Goal: Task Accomplishment & Management: Manage account settings

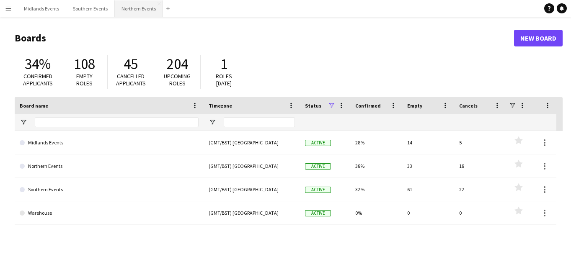
click at [130, 10] on button "Northern Events Close" at bounding box center [139, 8] width 48 height 16
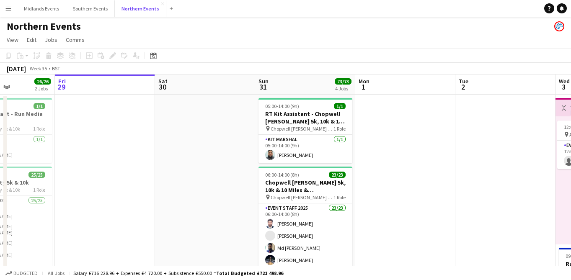
scroll to position [0, 246]
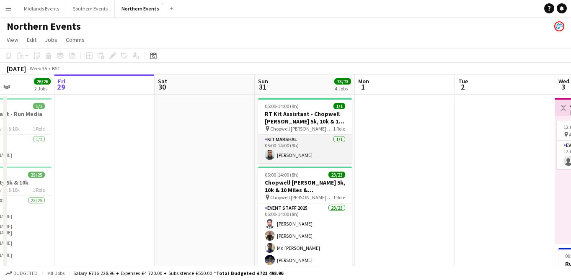
click at [313, 155] on app-card-role "Kit Marshal [DATE] 05:00-14:00 (9h) [PERSON_NAME]" at bounding box center [305, 149] width 94 height 28
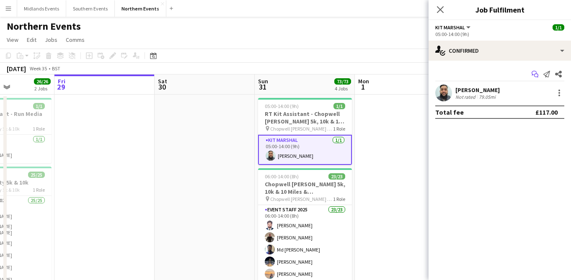
click at [534, 73] on icon "Start chat" at bounding box center [535, 74] width 7 height 7
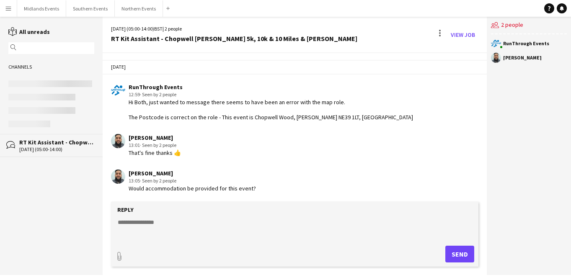
scroll to position [771, 0]
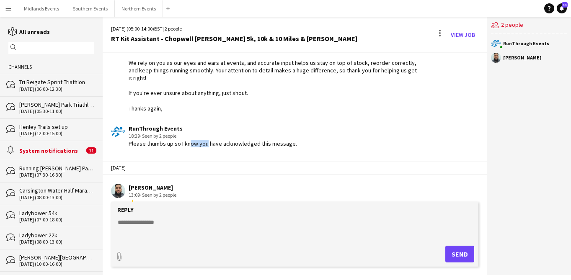
drag, startPoint x: 205, startPoint y: 129, endPoint x: 181, endPoint y: 129, distance: 23.5
click at [184, 140] on div "Please thumbs up so I know you have acknowledged this message." at bounding box center [213, 144] width 168 height 8
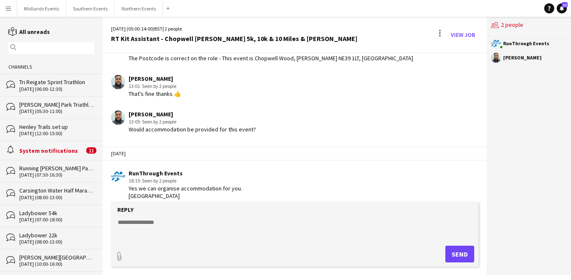
scroll to position [120, 0]
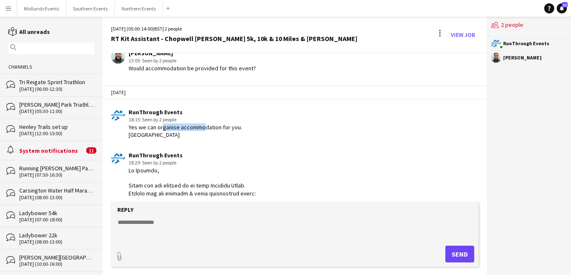
drag, startPoint x: 197, startPoint y: 124, endPoint x: 160, endPoint y: 124, distance: 37.7
click at [160, 124] on div "Yes we can organise accommodation for you. [GEOGRAPHIC_DATA]" at bounding box center [186, 131] width 114 height 15
click at [226, 125] on div "Yes we can organise accommodation for you. [GEOGRAPHIC_DATA]" at bounding box center [186, 131] width 114 height 15
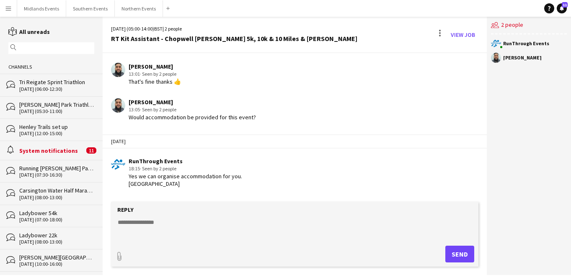
scroll to position [72, 0]
click at [184, 117] on div "Would accommodation be provided for this event?" at bounding box center [192, 117] width 127 height 8
drag, startPoint x: 173, startPoint y: 177, endPoint x: 166, endPoint y: 177, distance: 6.7
click at [168, 177] on div "Yes we can organise accommodation for you. [GEOGRAPHIC_DATA]" at bounding box center [186, 179] width 114 height 15
click at [196, 177] on div "Yes we can organise accommodation for you. [GEOGRAPHIC_DATA]" at bounding box center [186, 179] width 114 height 15
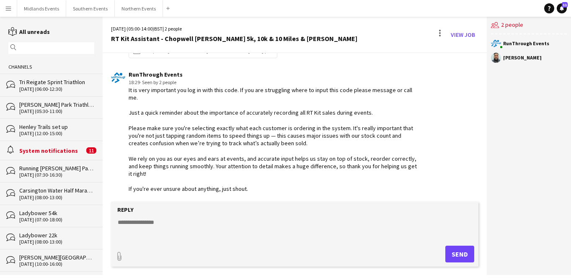
scroll to position [771, 0]
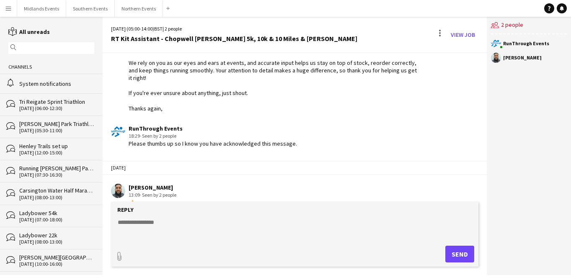
click at [39, 48] on input "text" at bounding box center [55, 48] width 74 height 8
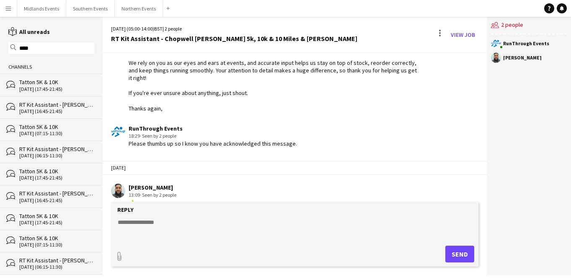
click at [52, 112] on div "[DATE] (16:45-21:45)" at bounding box center [56, 112] width 75 height 6
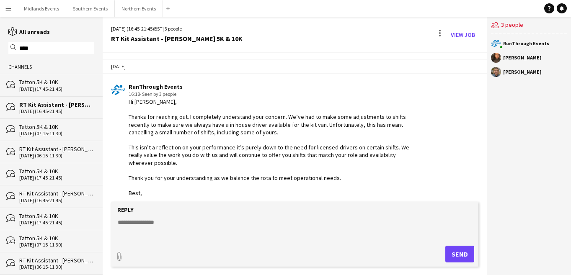
scroll to position [779, 0]
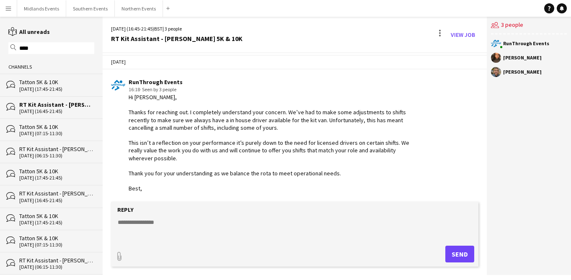
click at [25, 52] on div "magnifier ****" at bounding box center [51, 48] width 86 height 12
click at [25, 45] on input "****" at bounding box center [55, 48] width 74 height 8
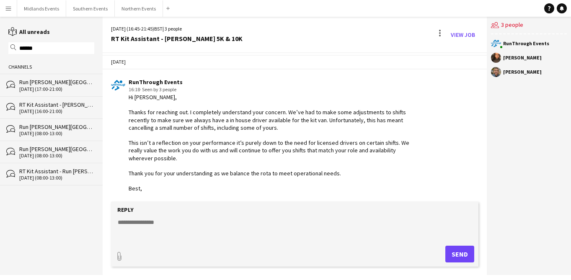
type input "******"
click at [41, 103] on div "RT Kit Assistant - [PERSON_NAME][GEOGRAPHIC_DATA]" at bounding box center [56, 105] width 75 height 8
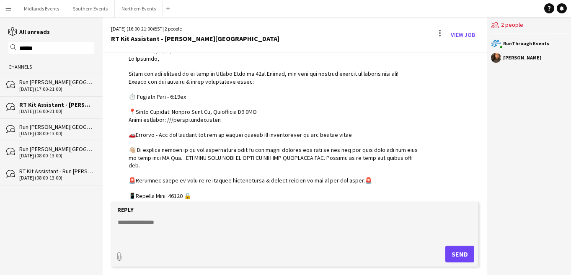
scroll to position [46, 0]
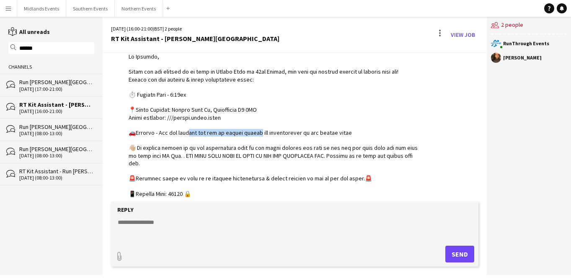
drag, startPoint x: 184, startPoint y: 135, endPoint x: 248, endPoint y: 135, distance: 63.7
click at [248, 135] on div at bounding box center [274, 209] width 290 height 313
click at [326, 131] on div at bounding box center [274, 209] width 290 height 313
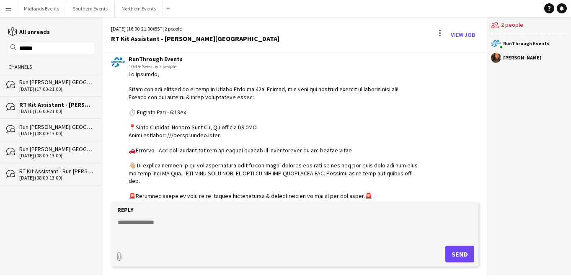
scroll to position [0, 0]
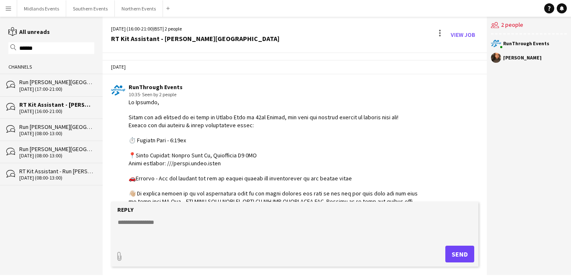
drag, startPoint x: 138, startPoint y: 67, endPoint x: 126, endPoint y: 67, distance: 12.2
click at [126, 67] on div "[DATE]" at bounding box center [295, 67] width 384 height 14
click at [120, 6] on button "Northern Events Close" at bounding box center [139, 8] width 48 height 16
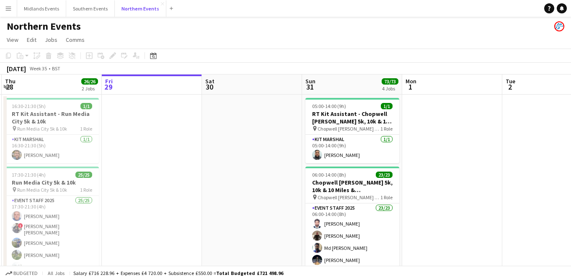
scroll to position [0, 299]
click at [354, 153] on app-card-role "Kit Marshal [DATE] 05:00-14:00 (9h) [PERSON_NAME]" at bounding box center [353, 149] width 94 height 28
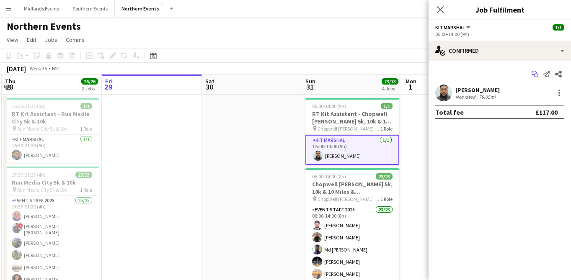
click at [533, 73] on icon "Start chat" at bounding box center [535, 74] width 7 height 7
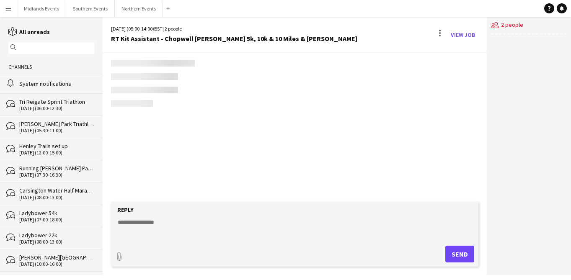
scroll to position [763, 0]
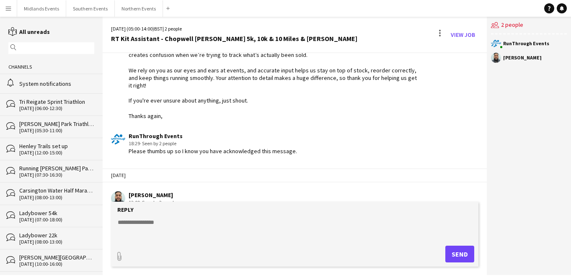
drag, startPoint x: 222, startPoint y: 135, endPoint x: 191, endPoint y: 135, distance: 31.4
click at [203, 148] on div "Please thumbs up so I know you have acknowledged this message." at bounding box center [213, 152] width 168 height 8
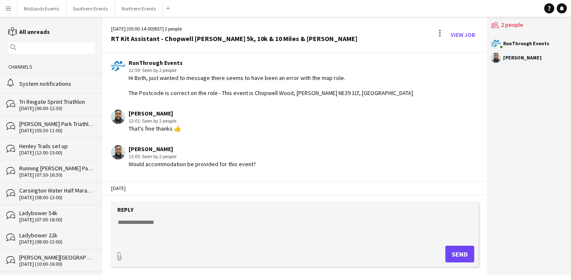
scroll to position [0, 0]
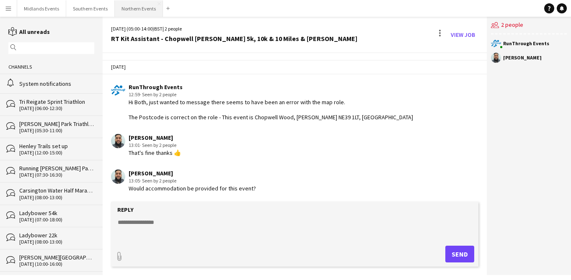
click at [140, 12] on button "Northern Events Close" at bounding box center [139, 8] width 48 height 16
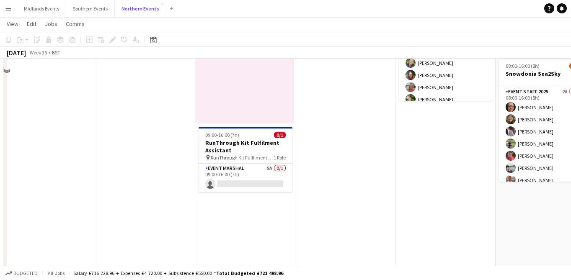
scroll to position [139, 0]
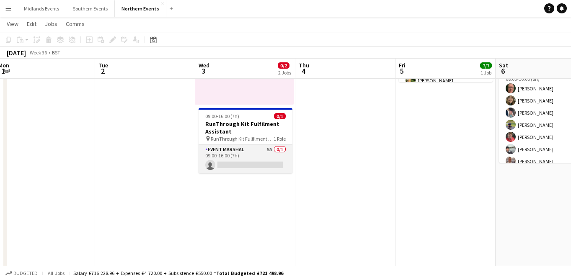
click at [261, 163] on app-card-role "Event Marshal 9A 0/1 09:00-16:00 (7h) single-neutral-actions" at bounding box center [246, 159] width 94 height 28
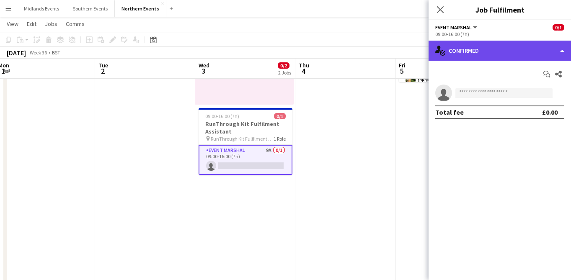
click at [502, 46] on div "single-neutral-actions-check-2 Confirmed" at bounding box center [500, 51] width 142 height 20
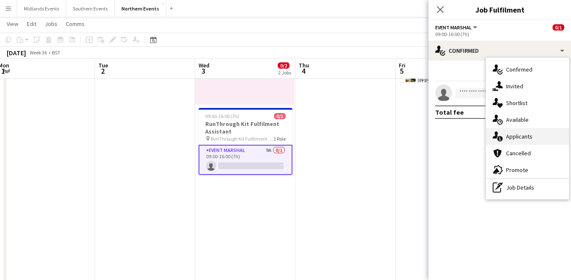
click at [521, 139] on div "single-neutral-actions-information Applicants" at bounding box center [527, 136] width 83 height 17
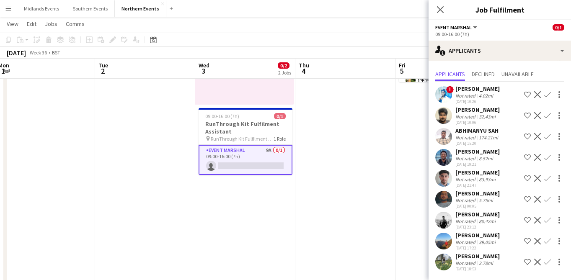
scroll to position [31, 0]
click at [487, 234] on div "[PERSON_NAME]" at bounding box center [478, 236] width 44 height 8
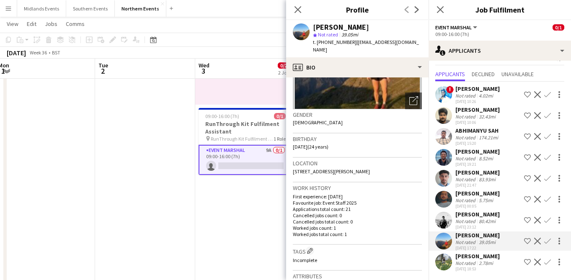
scroll to position [0, 0]
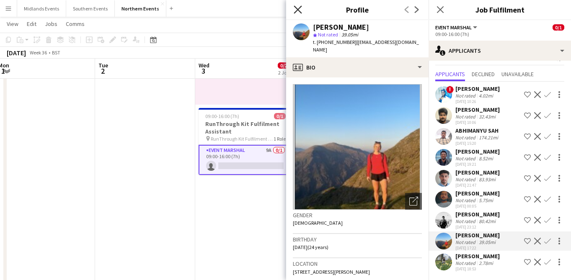
click at [298, 7] on icon "Close pop-in" at bounding box center [298, 9] width 8 height 8
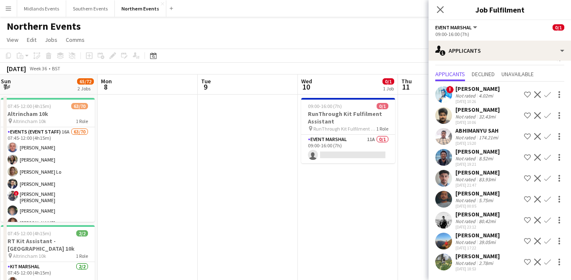
scroll to position [0, 272]
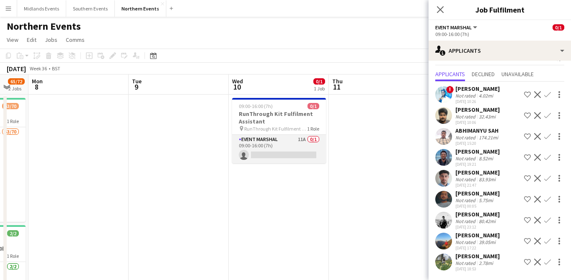
click at [296, 144] on app-card-role "Event Marshal 11A 0/1 09:00-16:00 (7h) single-neutral-actions" at bounding box center [279, 149] width 94 height 28
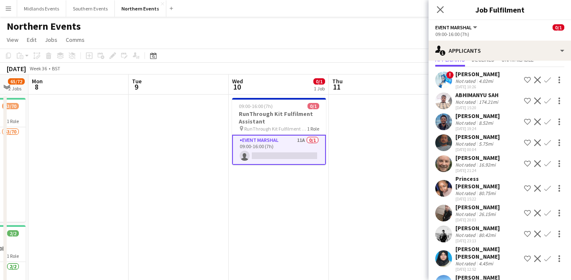
scroll to position [65, 0]
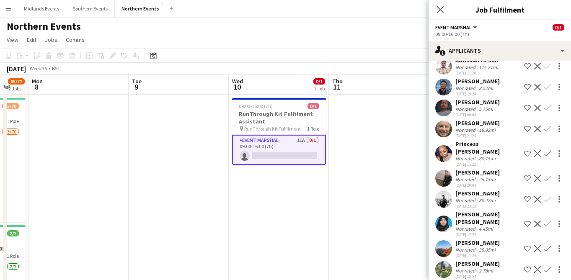
click at [547, 246] on app-icon "Confirm" at bounding box center [547, 249] width 7 height 7
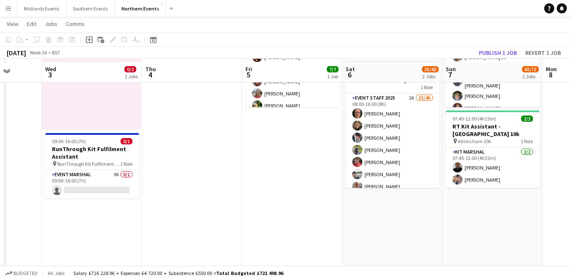
scroll to position [126, 0]
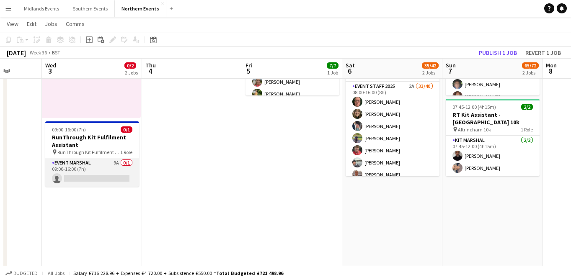
click at [94, 176] on app-card-role "Event Marshal 9A 0/1 09:00-16:00 (7h) single-neutral-actions" at bounding box center [92, 172] width 94 height 28
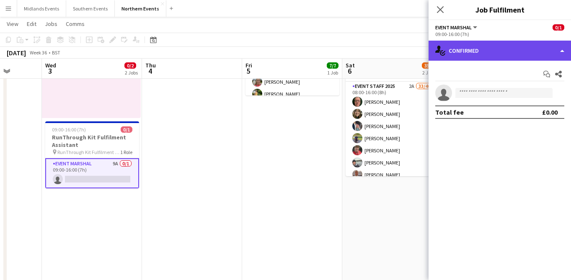
click at [471, 49] on div "single-neutral-actions-check-2 Confirmed" at bounding box center [500, 51] width 142 height 20
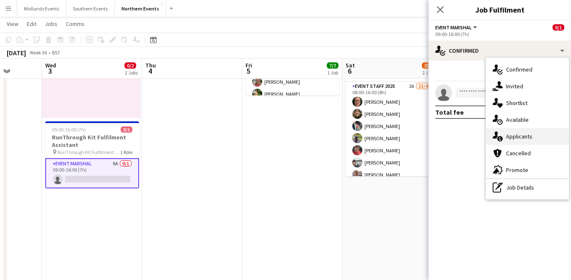
click at [521, 135] on div "single-neutral-actions-information Applicants" at bounding box center [527, 136] width 83 height 17
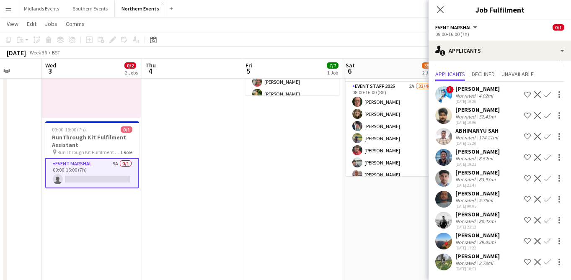
click at [547, 240] on app-icon "Confirm" at bounding box center [547, 241] width 7 height 7
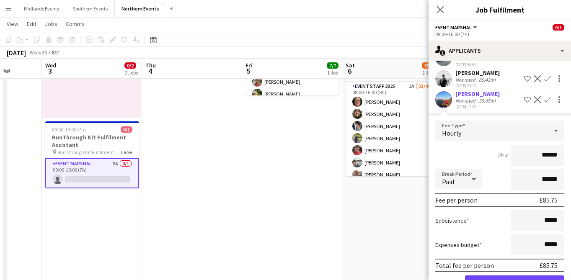
click button "Confirm" at bounding box center [514, 284] width 99 height 17
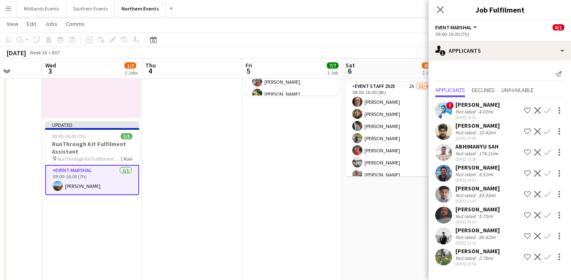
scroll to position [10, 0]
click at [247, 240] on app-date-cell "10:00-17:00 (7h) 7/7 Snowdonia Sea2Sky SET UP pin Snowdonia Sea2Sky SET UP 1 Ro…" at bounding box center [292, 173] width 100 height 410
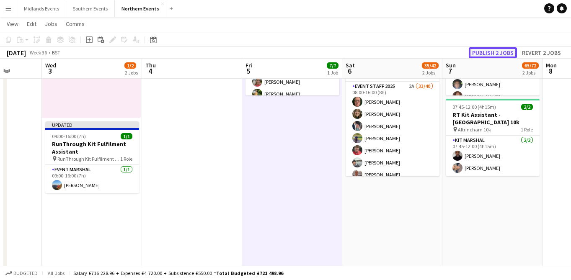
click at [502, 52] on button "Publish 2 jobs" at bounding box center [493, 52] width 48 height 11
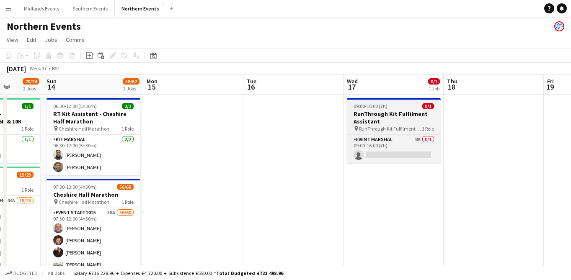
scroll to position [0, 267]
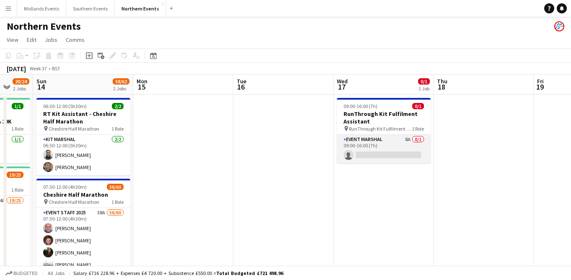
click at [377, 141] on app-card-role "Event Marshal 8A 0/1 09:00-16:00 (7h) single-neutral-actions" at bounding box center [384, 149] width 94 height 28
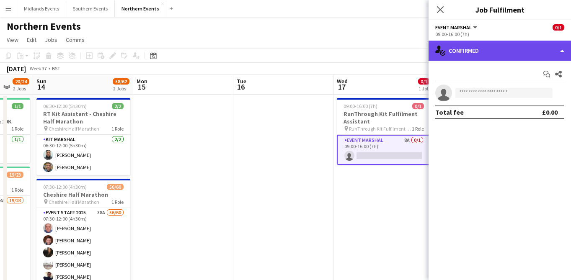
click at [534, 53] on div "single-neutral-actions-check-2 Confirmed" at bounding box center [500, 51] width 142 height 20
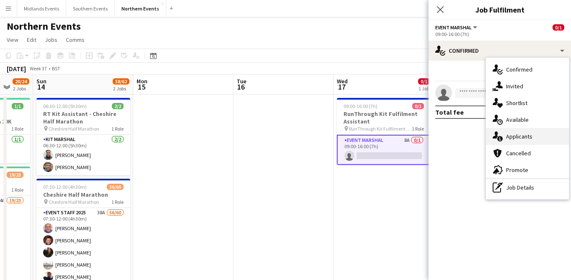
click at [527, 140] on div "single-neutral-actions-information Applicants" at bounding box center [527, 136] width 83 height 17
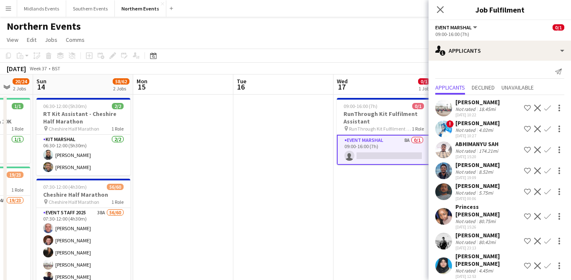
scroll to position [0, 0]
